Goal: Information Seeking & Learning: Find specific fact

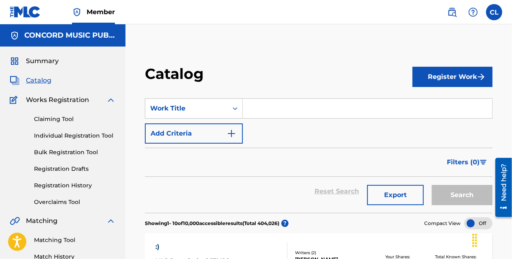
click at [278, 106] on input "Search Form" at bounding box center [367, 108] width 249 height 19
paste input "The Freedom Curse"
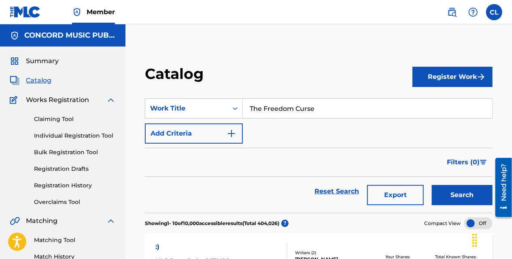
click at [475, 194] on button "Search" at bounding box center [462, 195] width 61 height 20
click at [263, 110] on input "The Freedom Curse" at bounding box center [367, 108] width 249 height 19
paste input "We Three Kings"
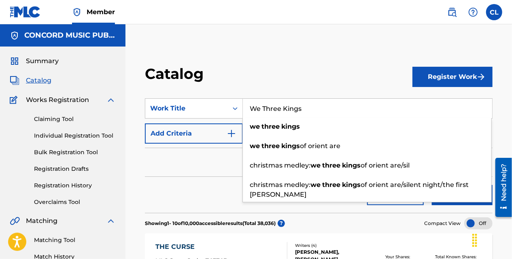
click at [442, 204] on button "Search" at bounding box center [462, 195] width 61 height 20
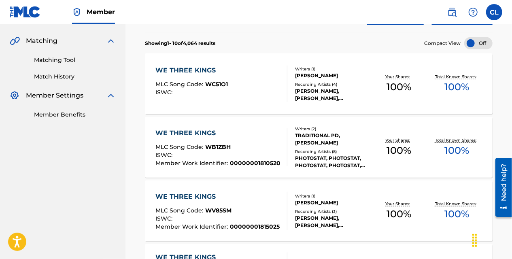
scroll to position [162, 0]
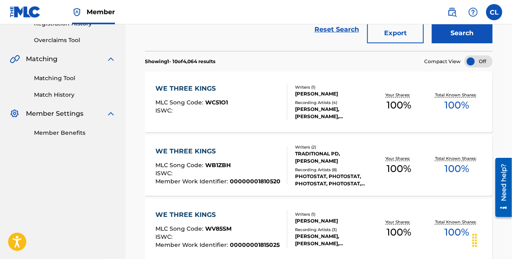
drag, startPoint x: 268, startPoint y: 89, endPoint x: 273, endPoint y: 33, distance: 56.5
click at [273, 33] on div "Reset Search Export Search" at bounding box center [319, 29] width 348 height 29
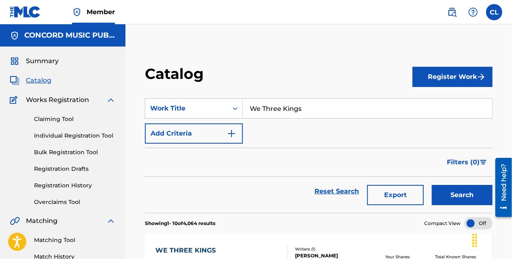
click at [279, 113] on input "We Three Kings" at bounding box center [367, 108] width 249 height 19
paste input "Naci Para Quererte"
click at [439, 199] on button "Search" at bounding box center [462, 195] width 61 height 20
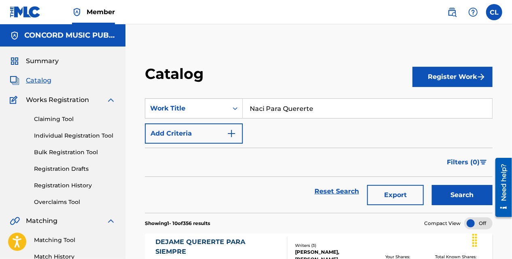
scroll to position [41, 0]
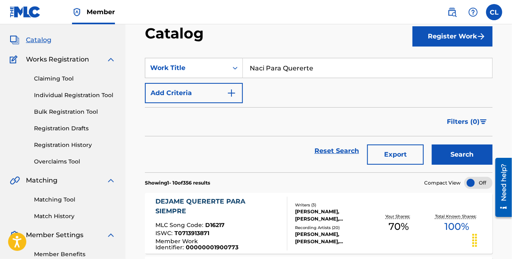
click at [304, 68] on input "Naci Para Quererte" at bounding box center [367, 67] width 249 height 19
paste input "En Casa [PERSON_NAME]"
click at [446, 148] on button "Search" at bounding box center [462, 155] width 61 height 20
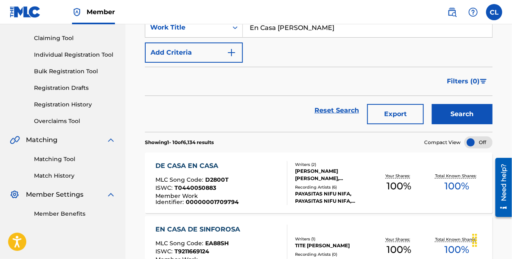
scroll to position [0, 0]
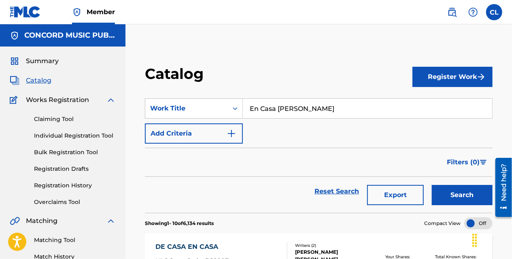
click at [272, 109] on input "En Casa [PERSON_NAME]" at bounding box center [367, 108] width 249 height 19
paste input "Not Even Close"
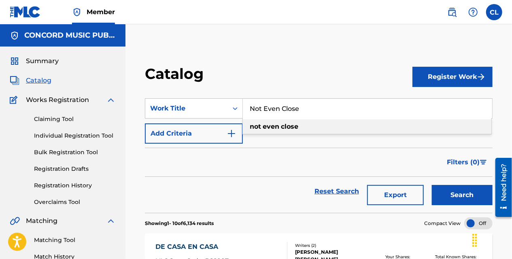
type input "Not Even Close"
click at [458, 199] on button "Search" at bounding box center [462, 195] width 61 height 20
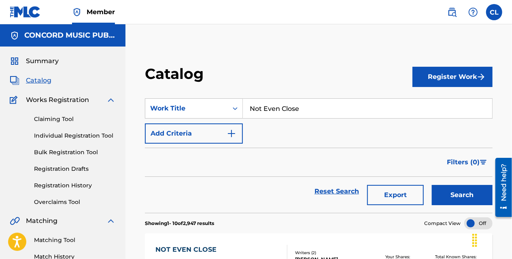
click at [207, 158] on div "Filters ( 0 )" at bounding box center [319, 162] width 348 height 29
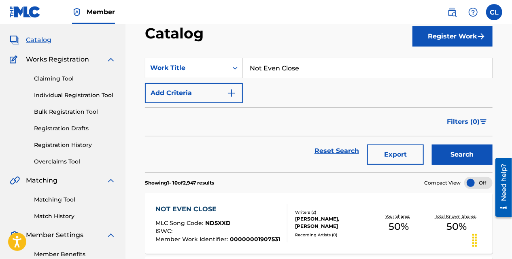
scroll to position [81, 0]
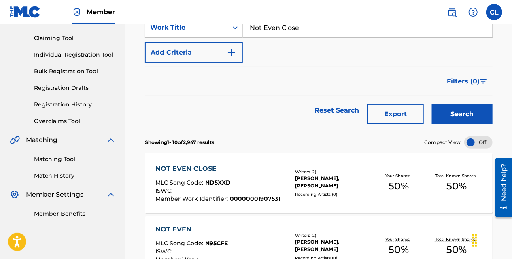
click at [219, 100] on div "Reset Search Export Search" at bounding box center [319, 110] width 348 height 29
